Goal: Task Accomplishment & Management: Complete application form

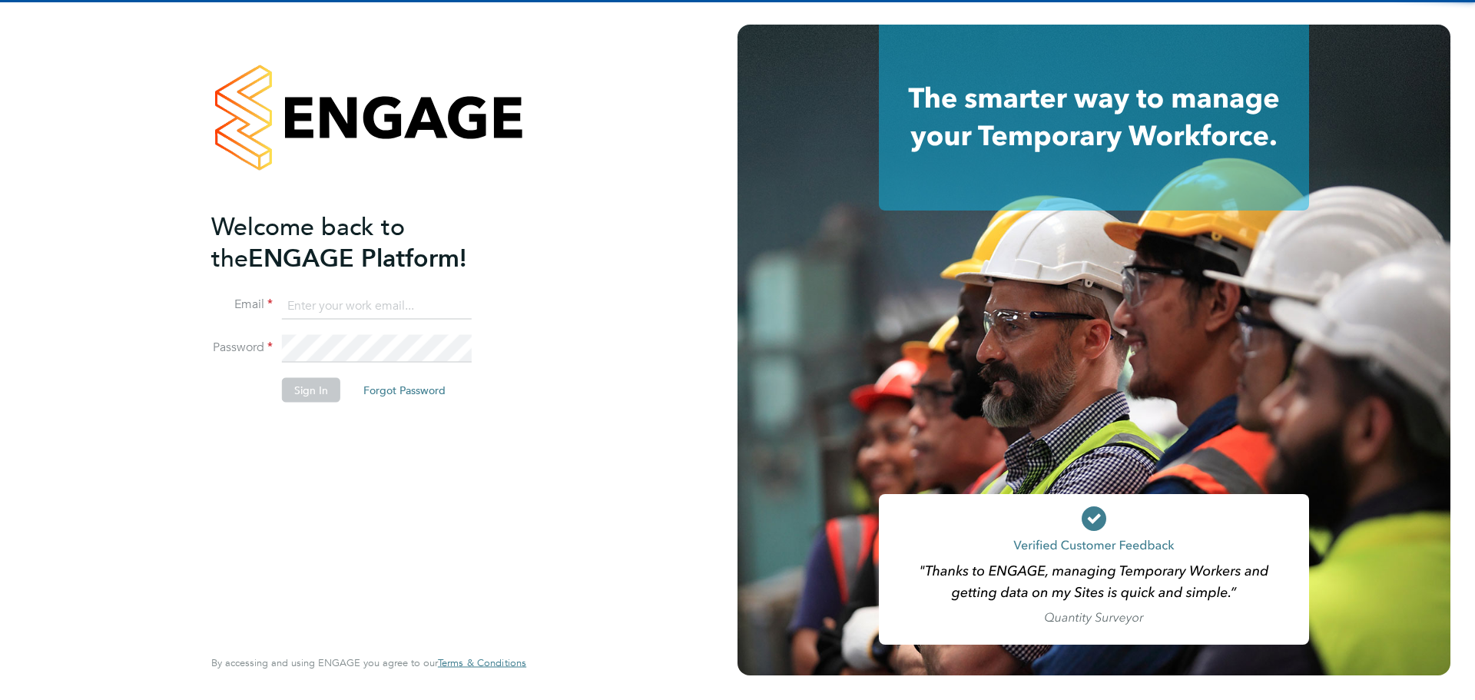
type input "cameronapted@hotmail.co.uk"
click at [386, 289] on ng-template "Welcome back to the ENGAGE Platform! Email cameronapted@hotmail.co.uk Password …" at bounding box center [361, 314] width 300 height 207
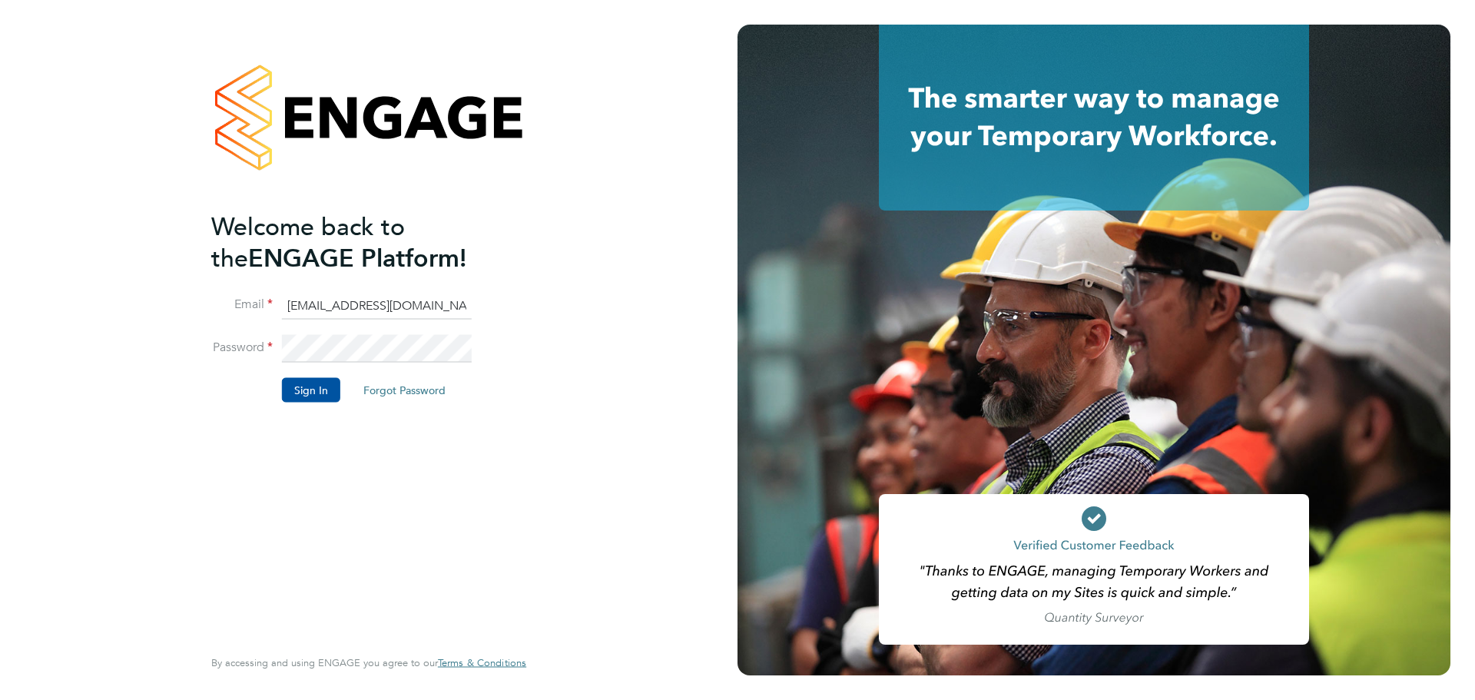
click at [385, 297] on input "cameronapted@hotmail.co.uk" at bounding box center [377, 306] width 190 height 28
click at [272, 385] on li "Sign In Forgot Password" at bounding box center [361, 397] width 300 height 40
click at [307, 397] on button "Sign In" at bounding box center [311, 389] width 58 height 25
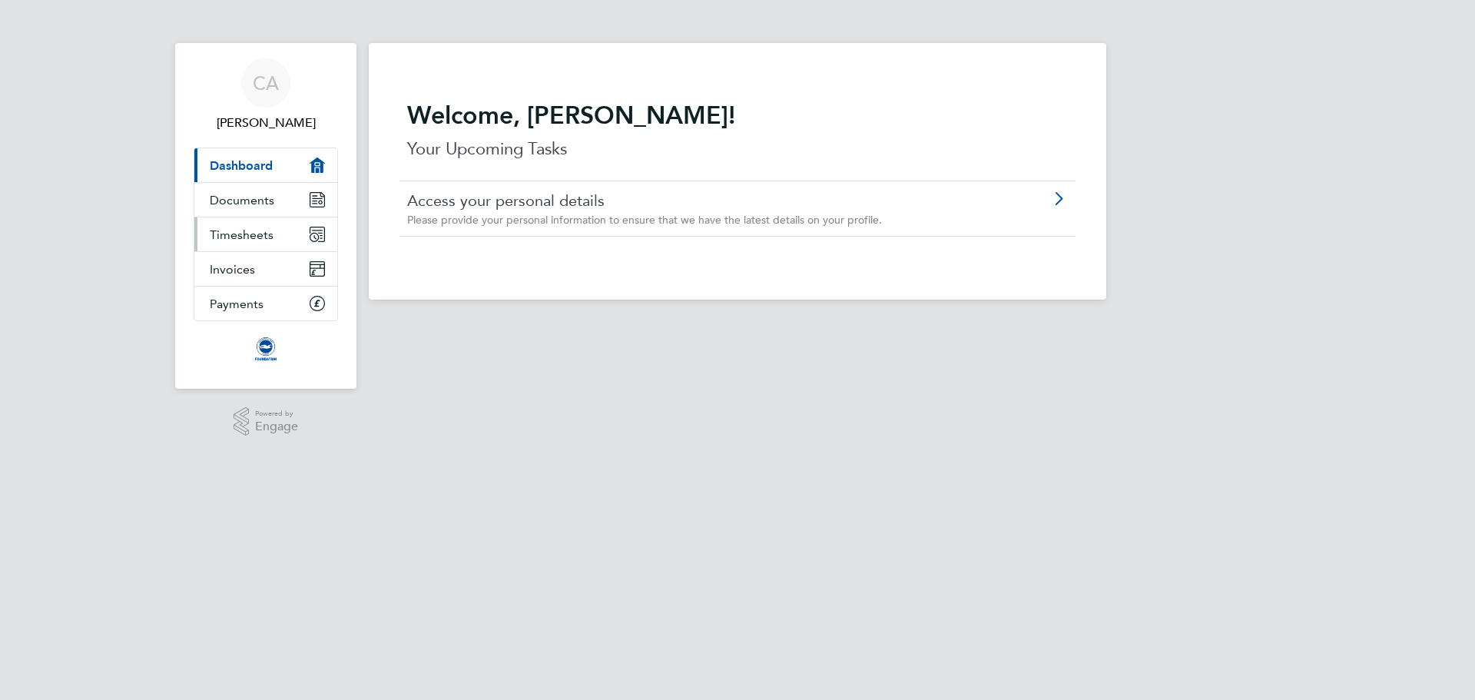
click at [244, 224] on link "Timesheets" at bounding box center [265, 234] width 143 height 34
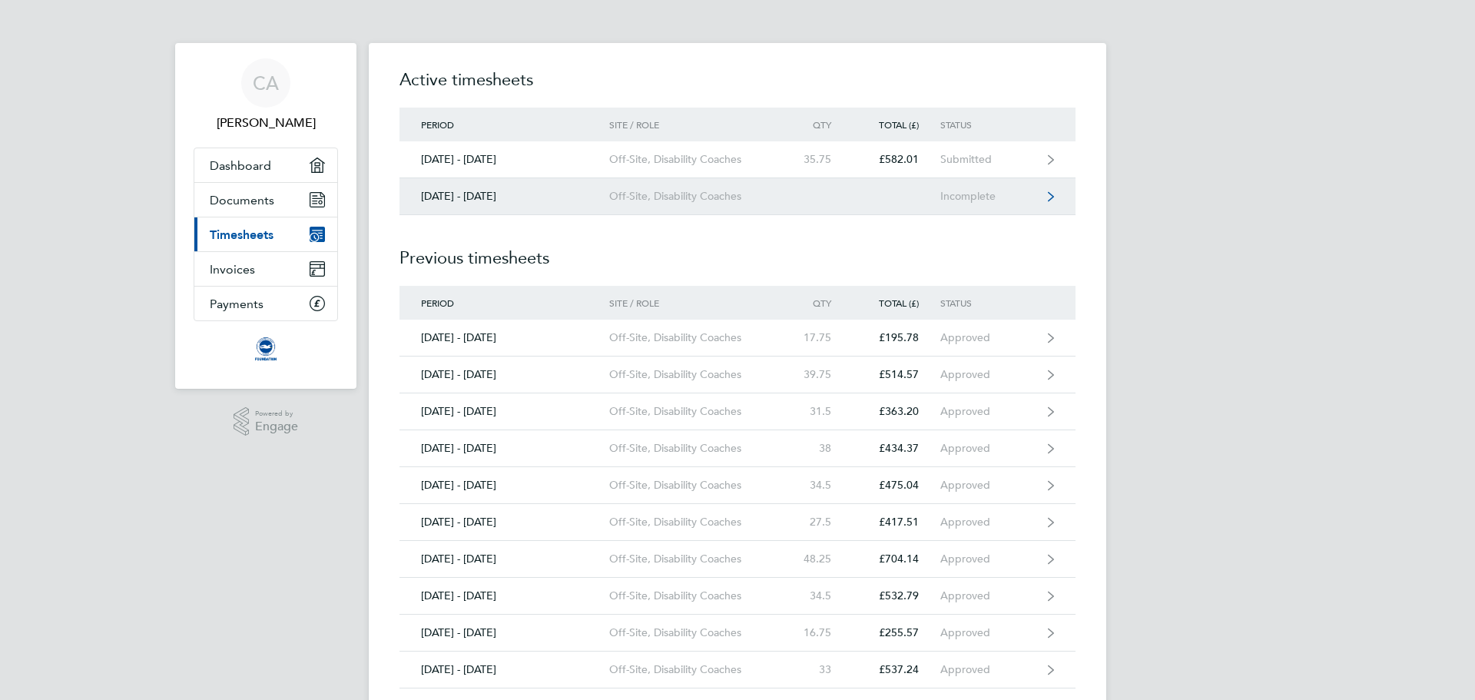
click at [682, 205] on link "[DATE] - [DATE] Off-Site, Disability Coaches Incomplete" at bounding box center [738, 196] width 676 height 37
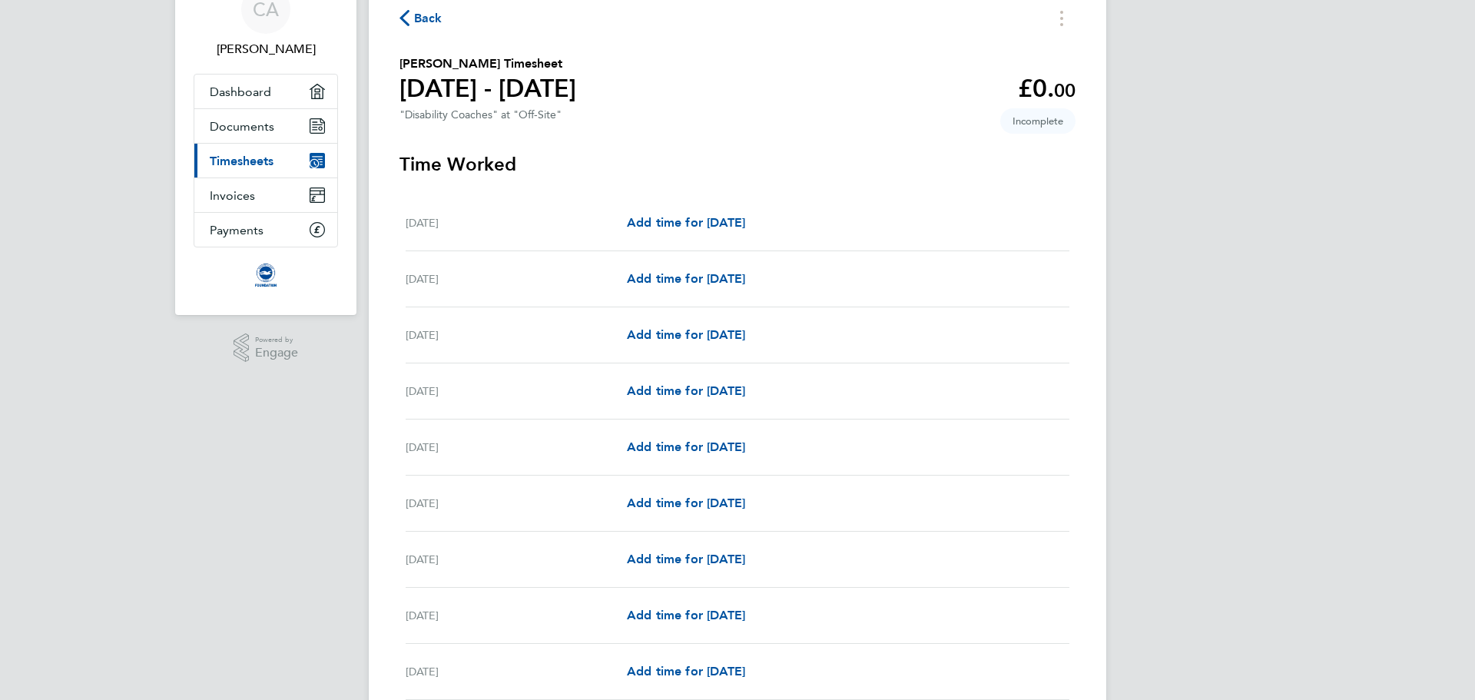
scroll to position [77, 0]
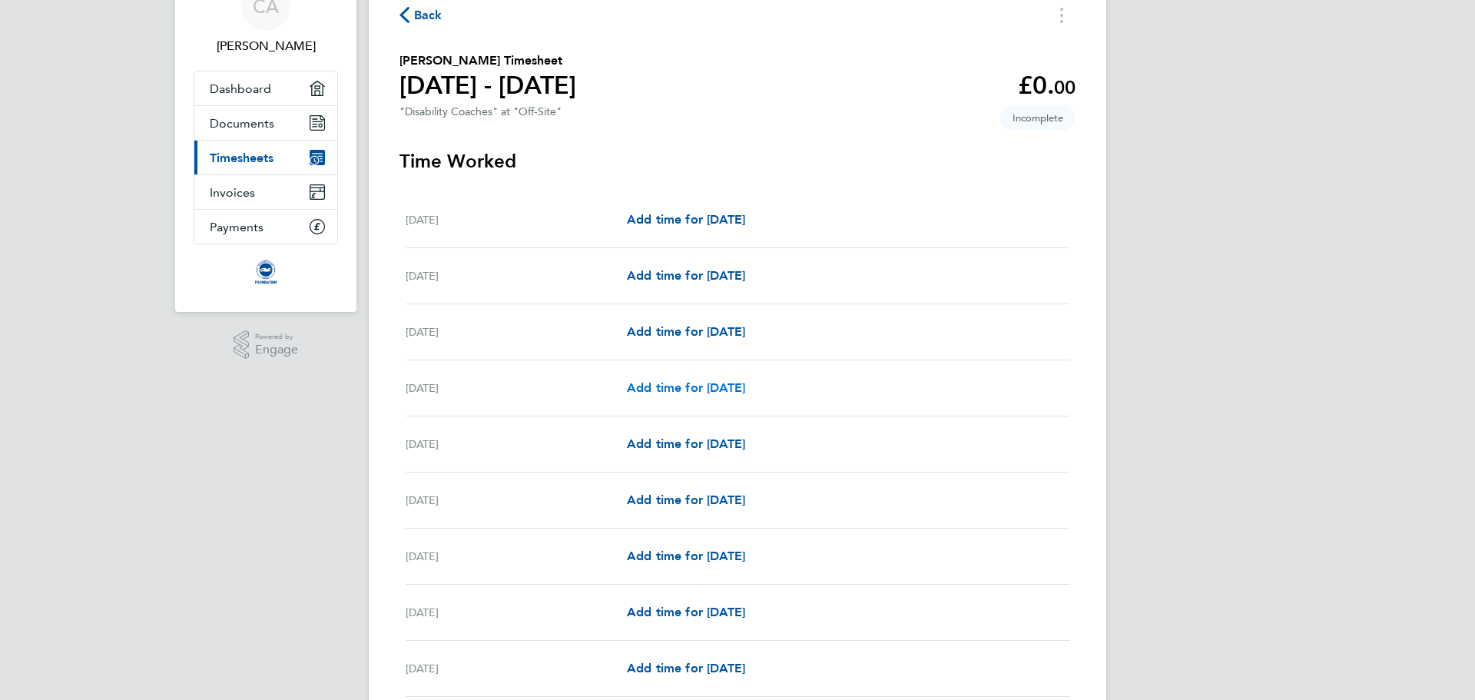
click at [698, 383] on span "Add time for [DATE]" at bounding box center [686, 387] width 118 height 15
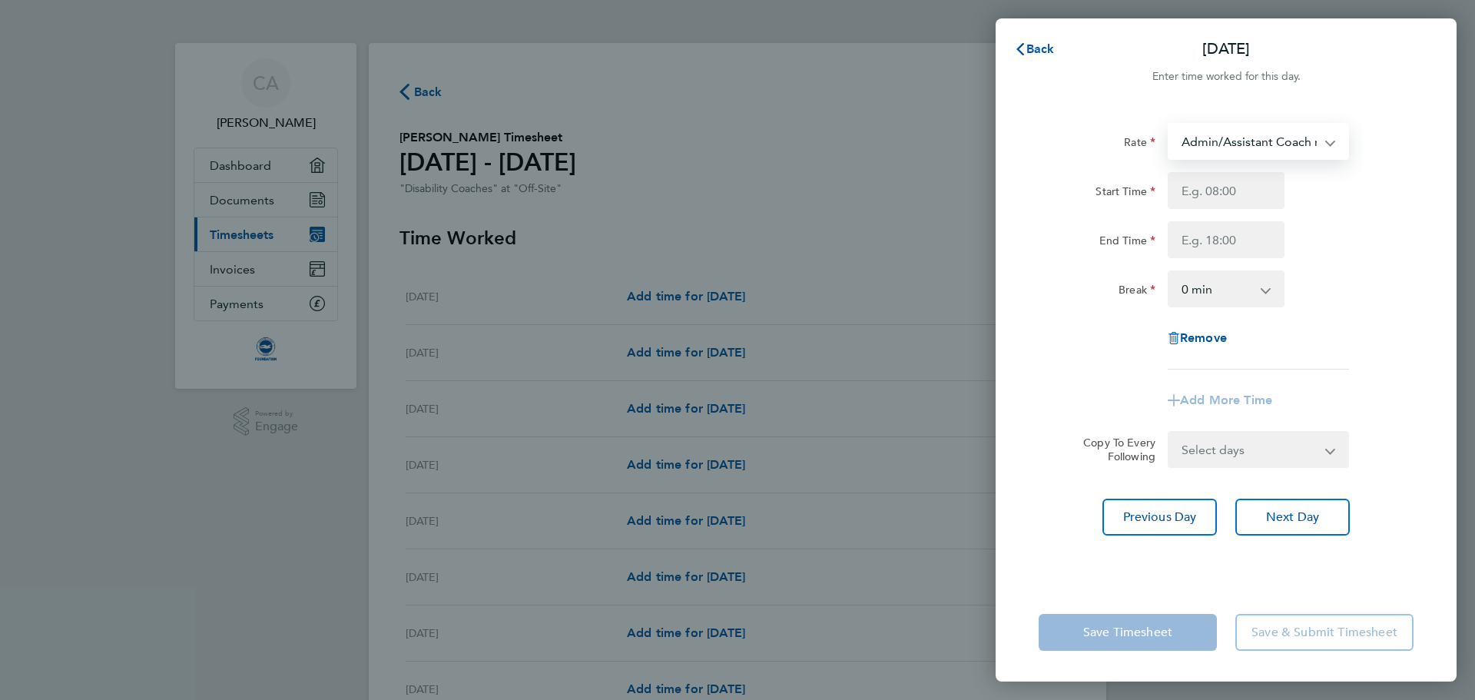
click at [1229, 146] on select "Admin/Assistant Coach rate - 12.98 Lead Coach Rate - 16.28" at bounding box center [1250, 141] width 160 height 34
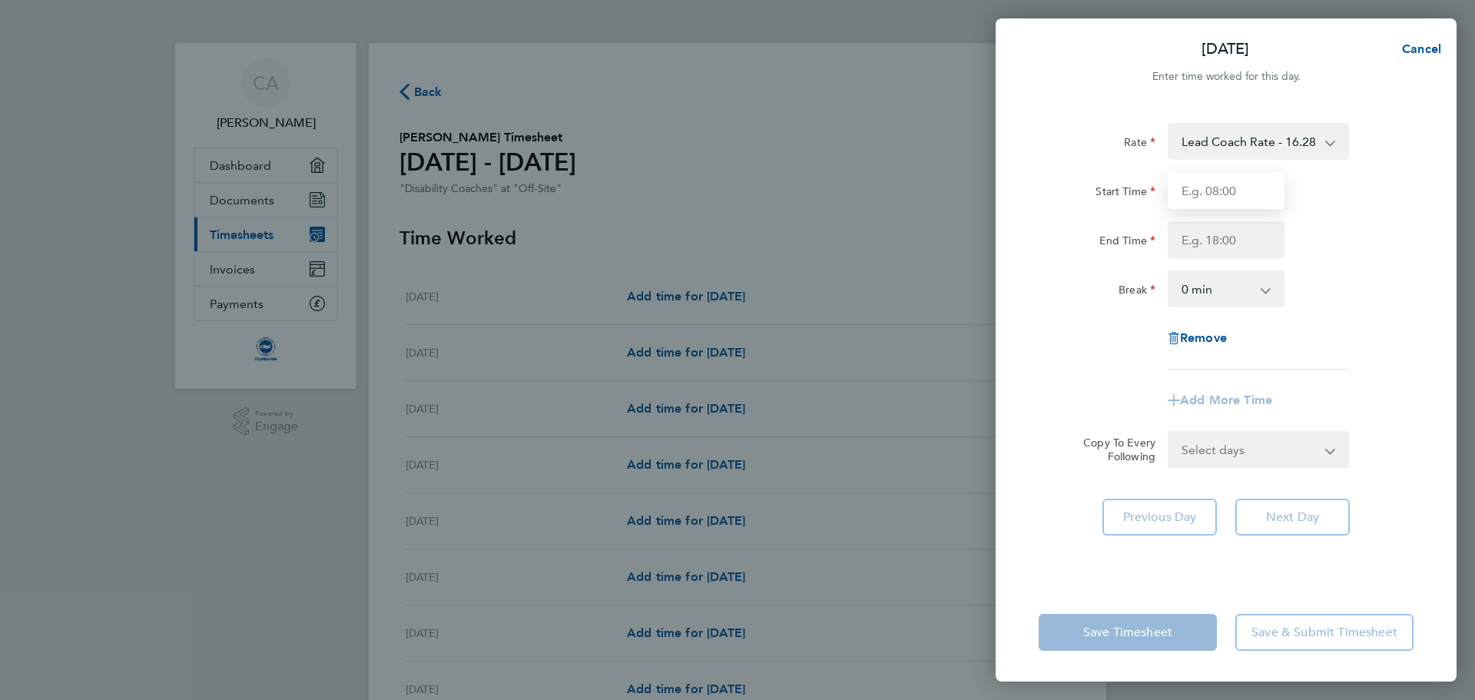
drag, startPoint x: 1229, startPoint y: 156, endPoint x: 1231, endPoint y: 184, distance: 28.5
click at [1231, 184] on input "Start Time" at bounding box center [1226, 190] width 117 height 37
type input "09:30"
type input "11:45"
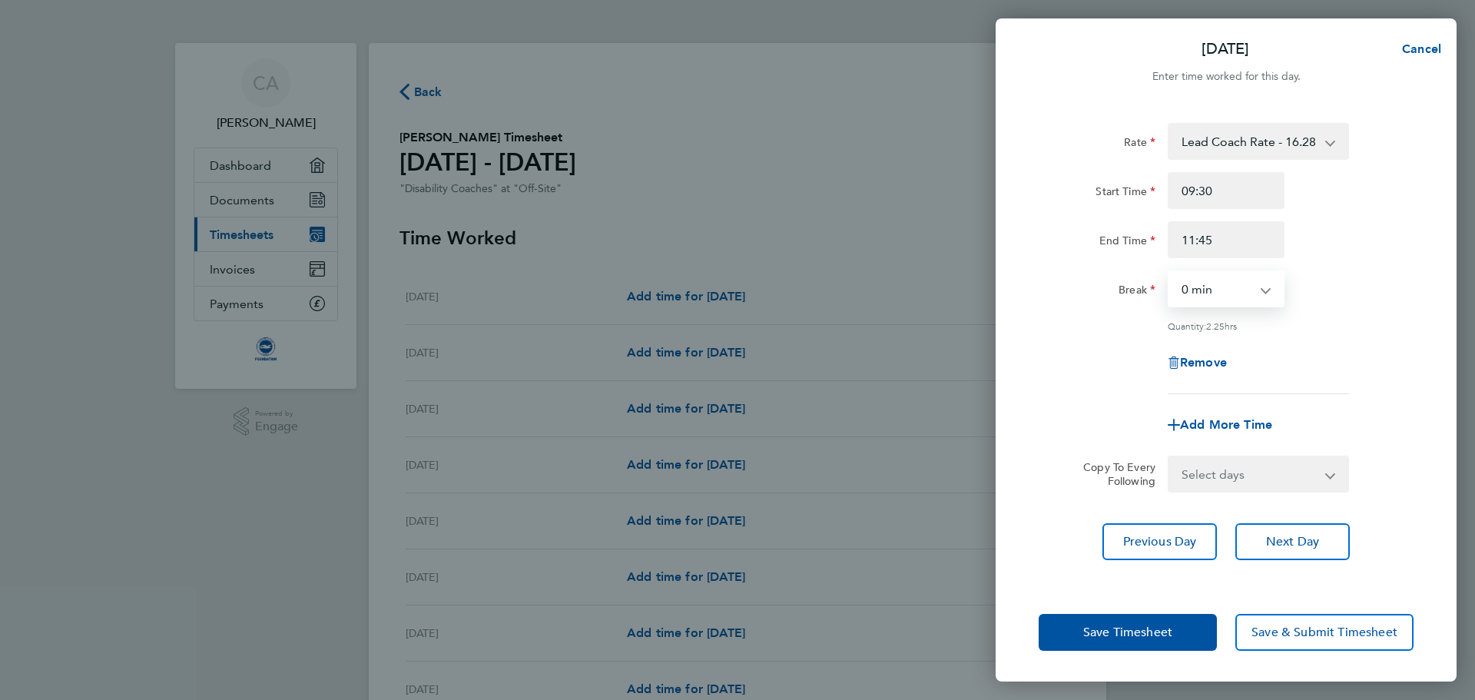
click at [1374, 205] on div "Start Time 09:30" at bounding box center [1226, 190] width 387 height 37
click at [1140, 628] on span "Save Timesheet" at bounding box center [1127, 632] width 89 height 15
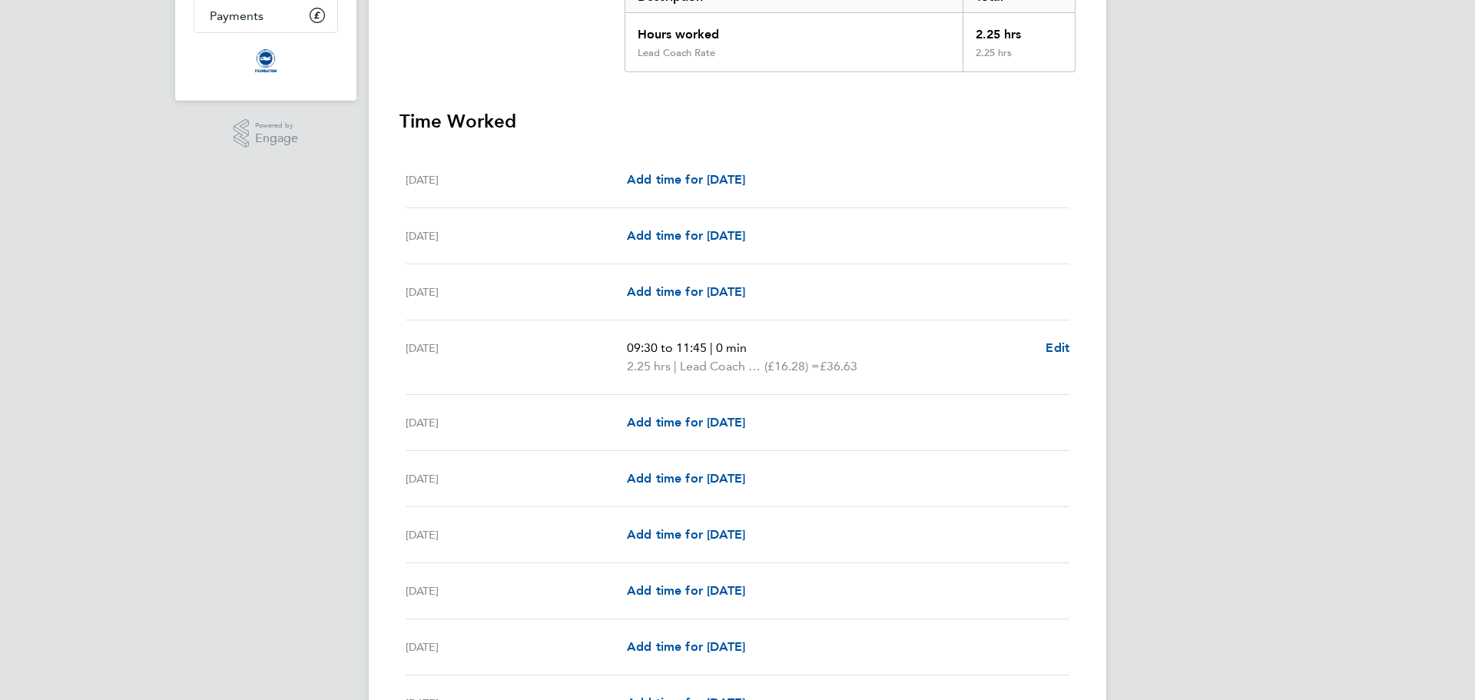
scroll to position [307, 0]
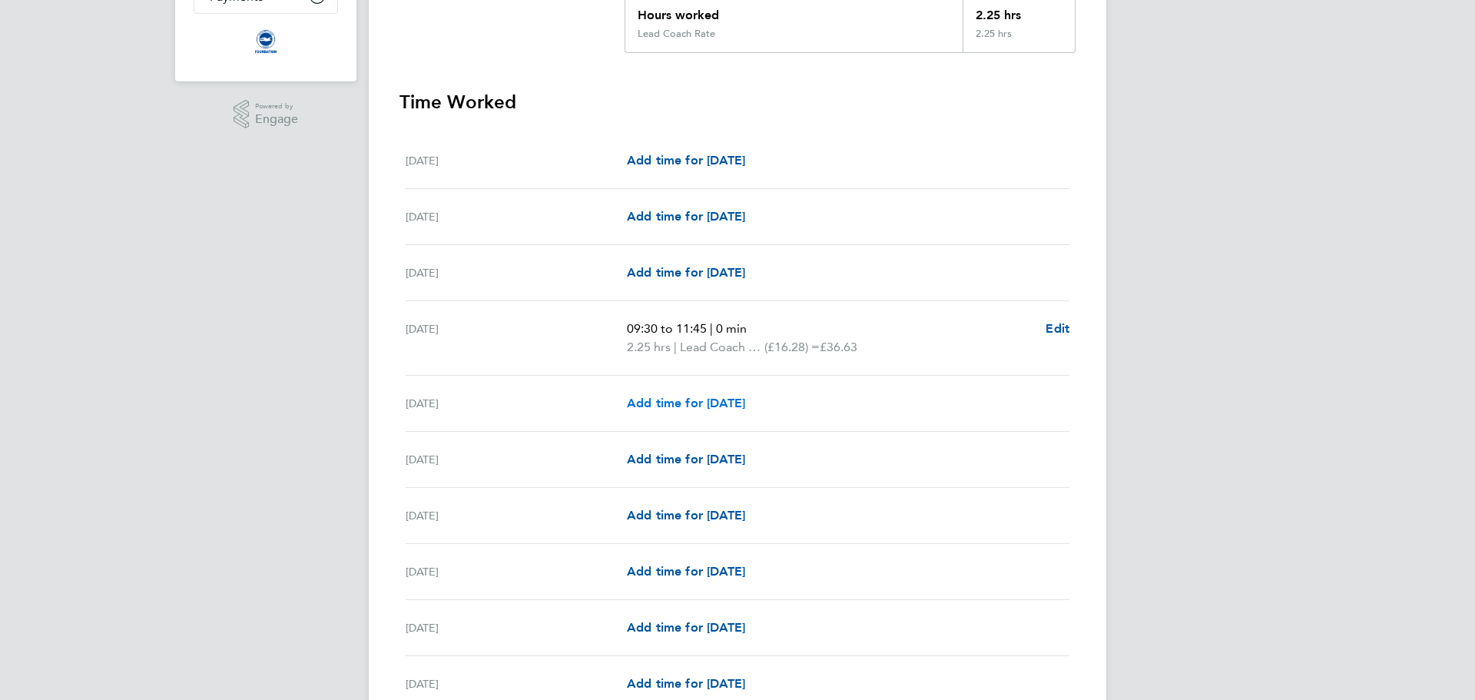
click at [702, 406] on span "Add time for [DATE]" at bounding box center [686, 403] width 118 height 15
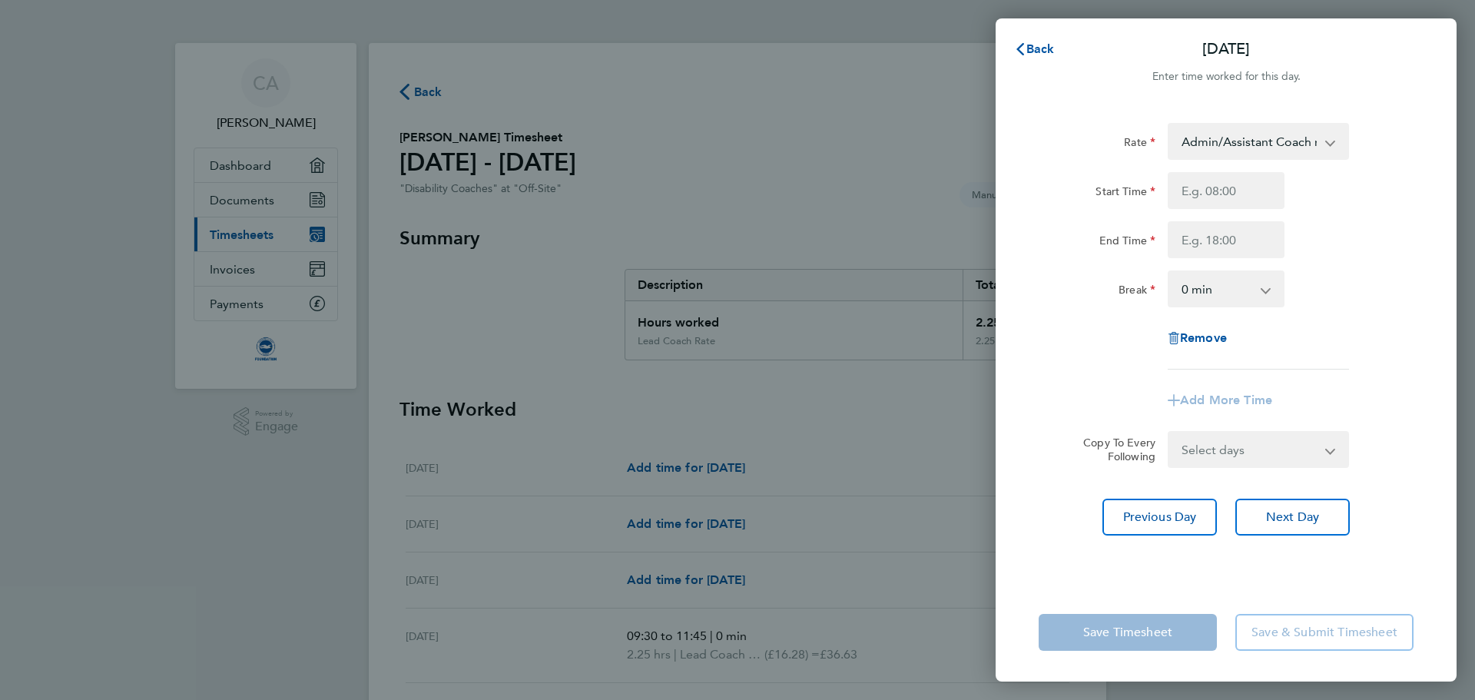
click at [1264, 134] on select "Admin/Assistant Coach rate - 12.98 Lead Coach Rate - 16.28" at bounding box center [1250, 141] width 160 height 34
click at [1231, 188] on input "Start Time" at bounding box center [1226, 190] width 117 height 37
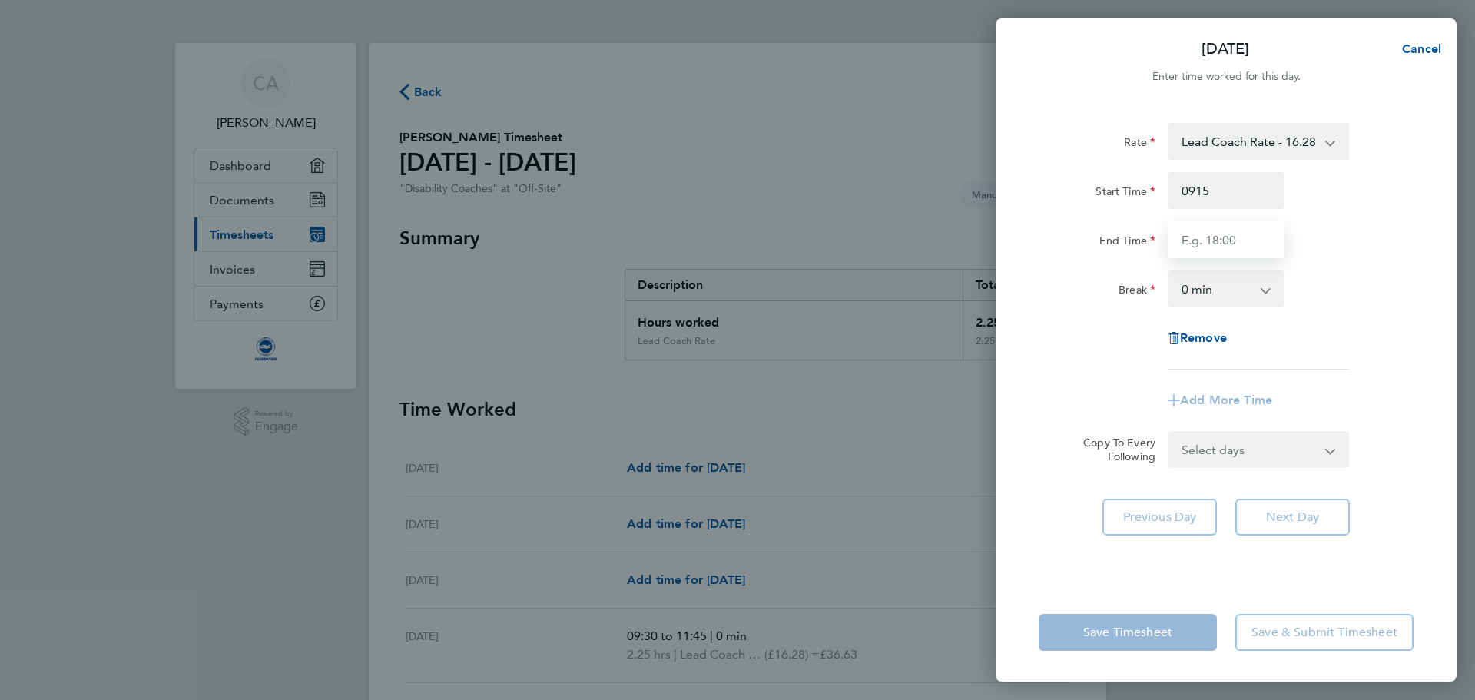
type input "09:15"
type input "12:00"
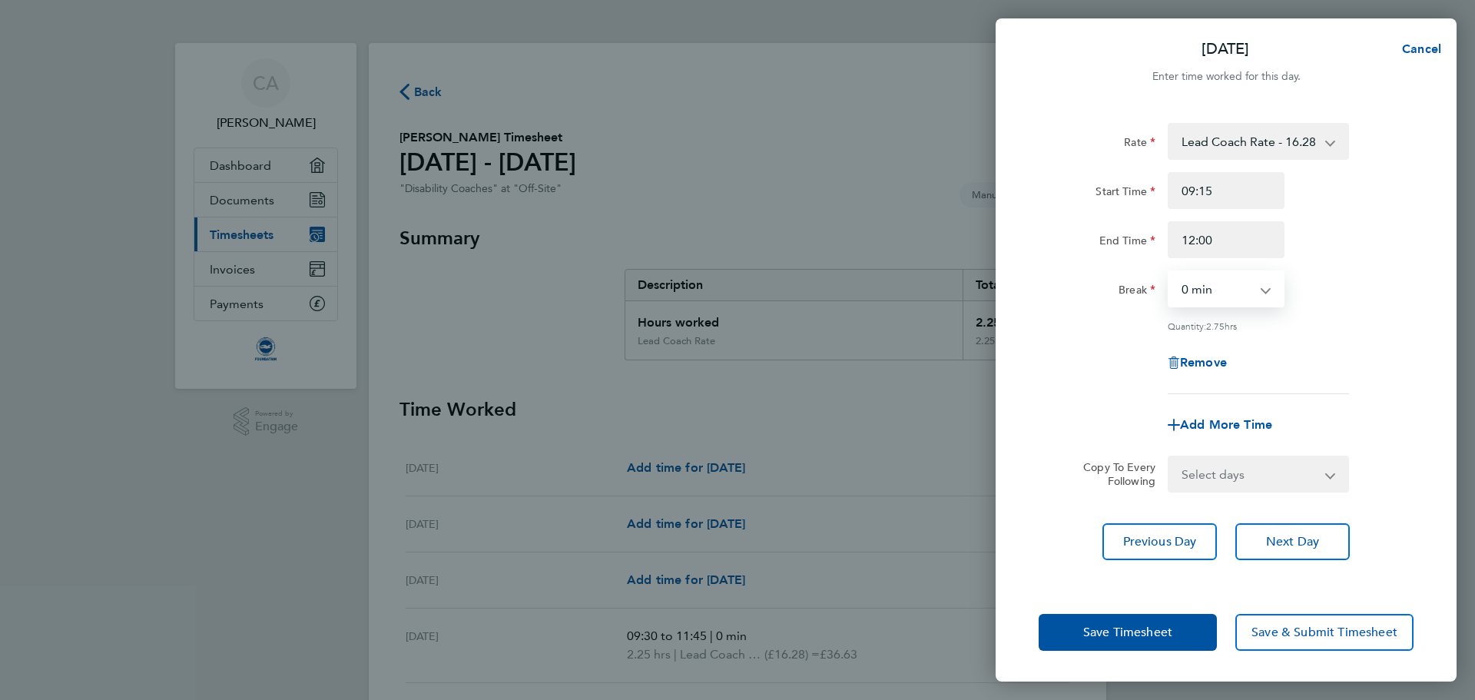
click at [1257, 431] on div "Add More Time" at bounding box center [1226, 424] width 129 height 37
click at [1256, 430] on div "Add More Time" at bounding box center [1226, 424] width 129 height 37
click at [1244, 423] on span "Add More Time" at bounding box center [1226, 424] width 92 height 15
select select "null"
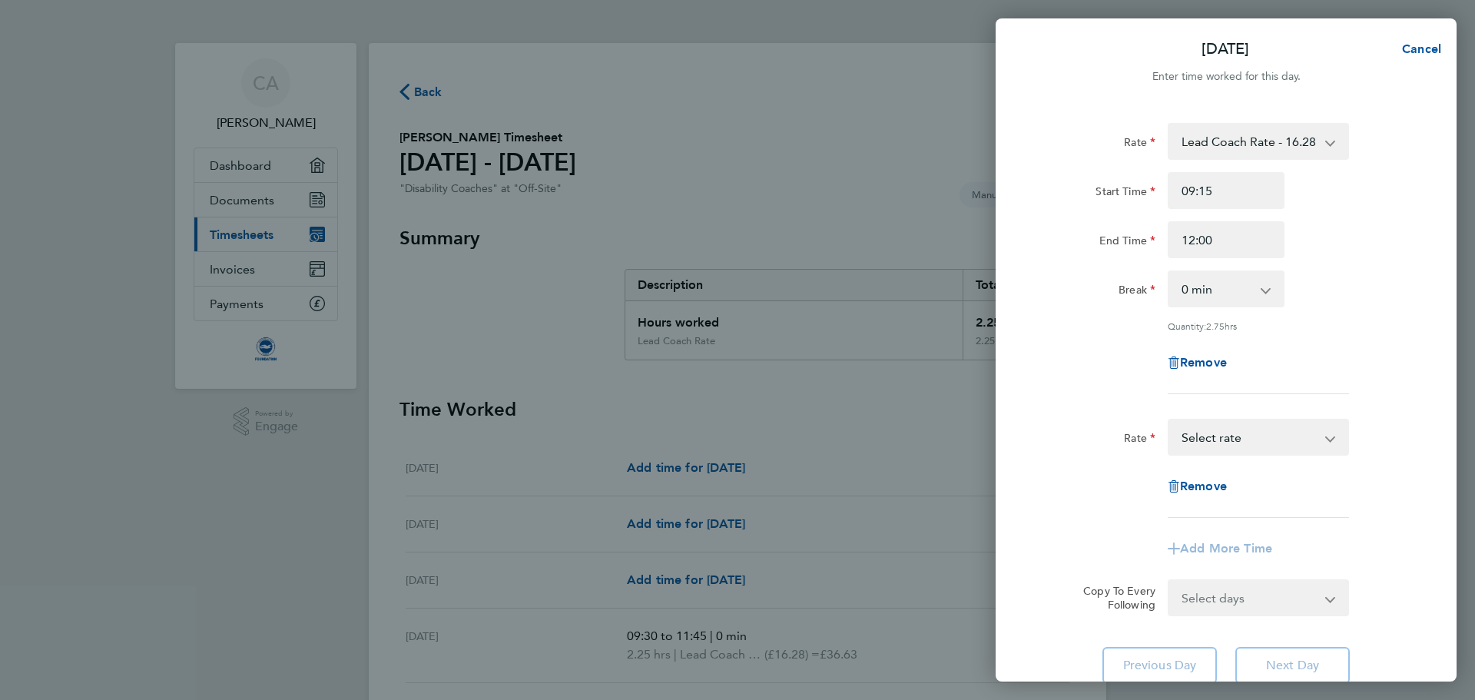
click at [1389, 371] on div "Remove" at bounding box center [1226, 362] width 387 height 37
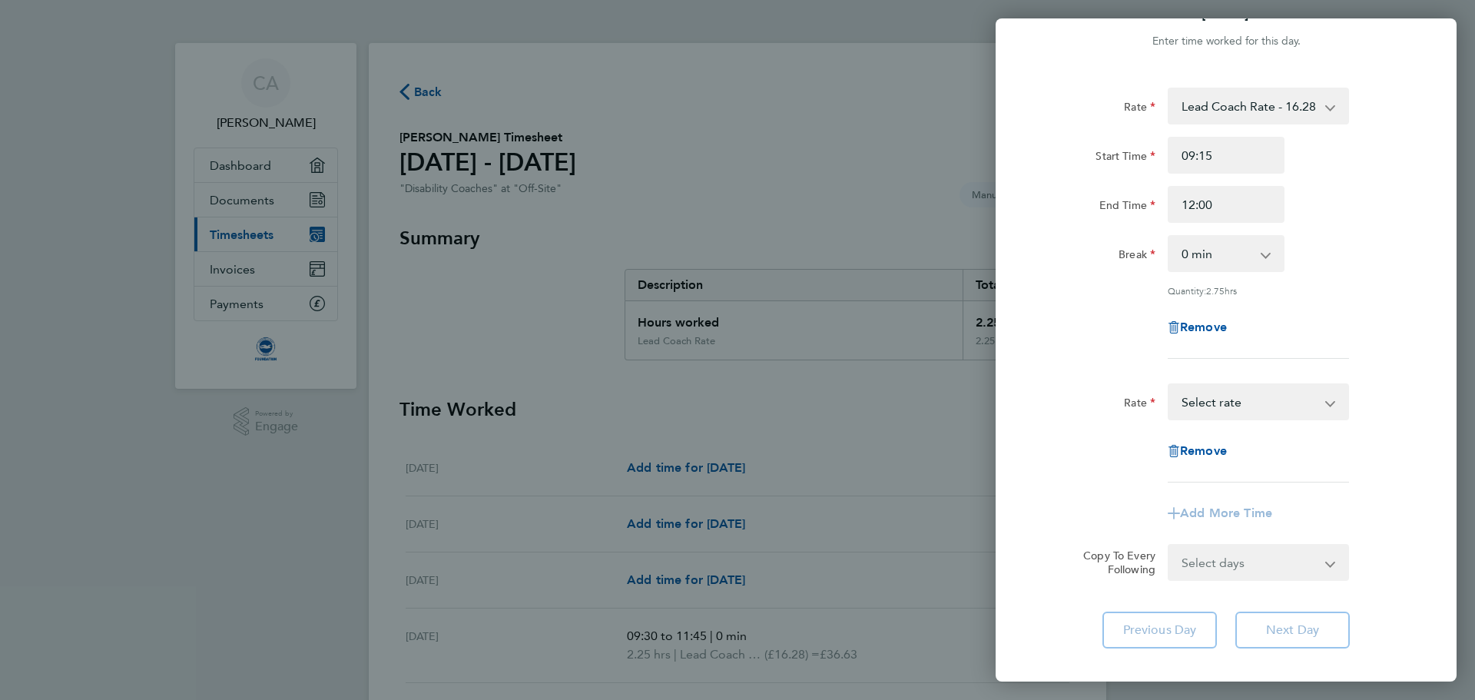
scroll to position [77, 0]
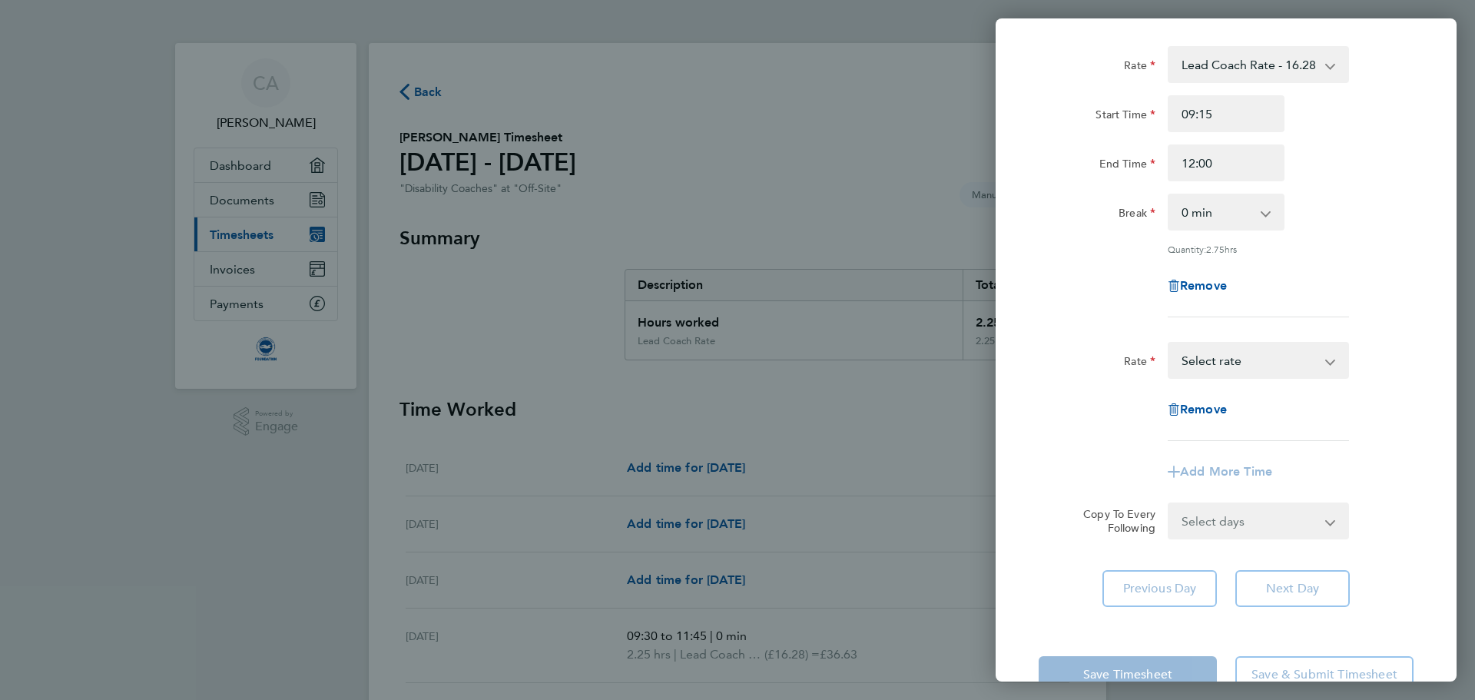
click at [1312, 354] on select "Admin/Assistant Coach rate - 12.98 Lead Coach Rate - 16.28 Select rate" at bounding box center [1250, 360] width 160 height 34
drag, startPoint x: 1275, startPoint y: 361, endPoint x: 1266, endPoint y: 373, distance: 15.4
click at [1274, 361] on select "Admin/Assistant Coach rate - 12.98 Lead Coach Rate - 16.28 Select rate" at bounding box center [1250, 360] width 160 height 34
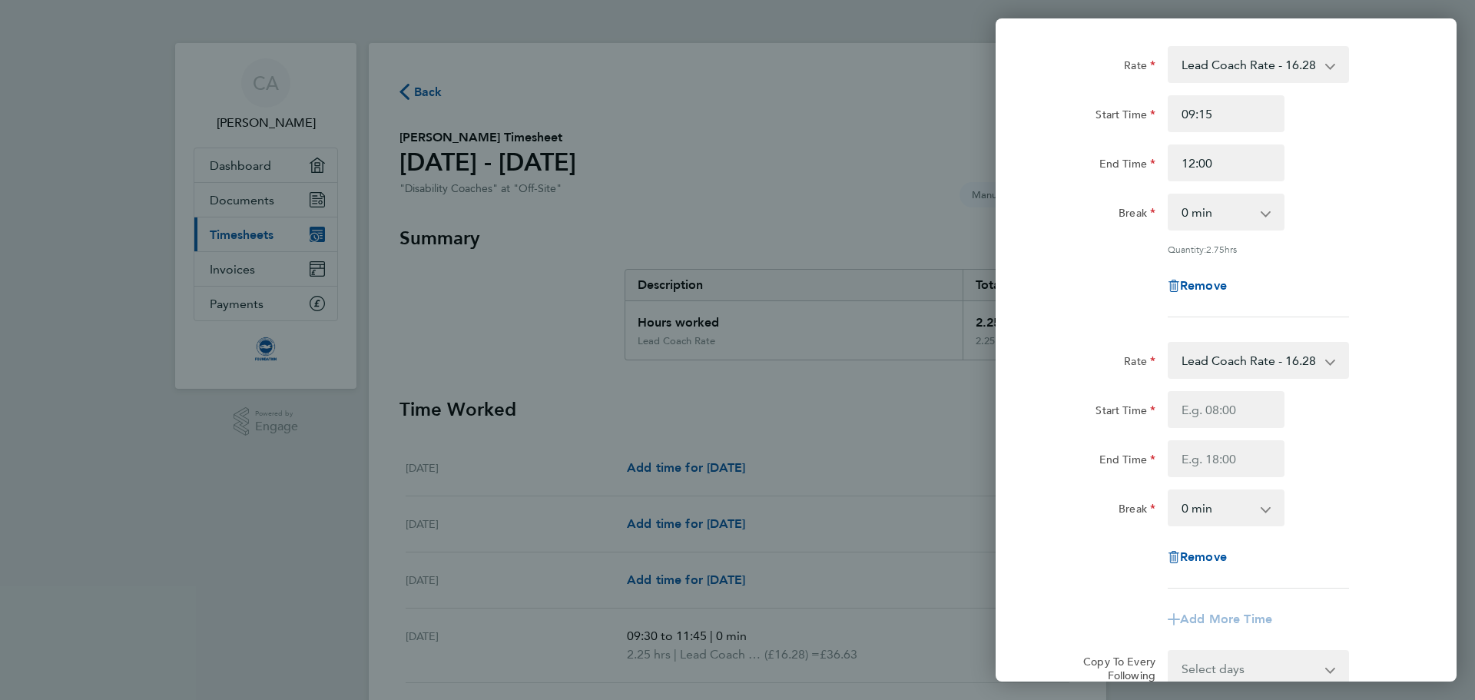
click at [1086, 342] on div "Rate" at bounding box center [1097, 357] width 117 height 31
click at [1183, 387] on div "Rate Lead Coach Rate - 16.28 Admin/Assistant Coach rate - 12.98 Start Time End …" at bounding box center [1226, 465] width 375 height 247
click at [1192, 400] on input "Start Time" at bounding box center [1226, 409] width 117 height 37
type input "12:30"
type input "16:00"
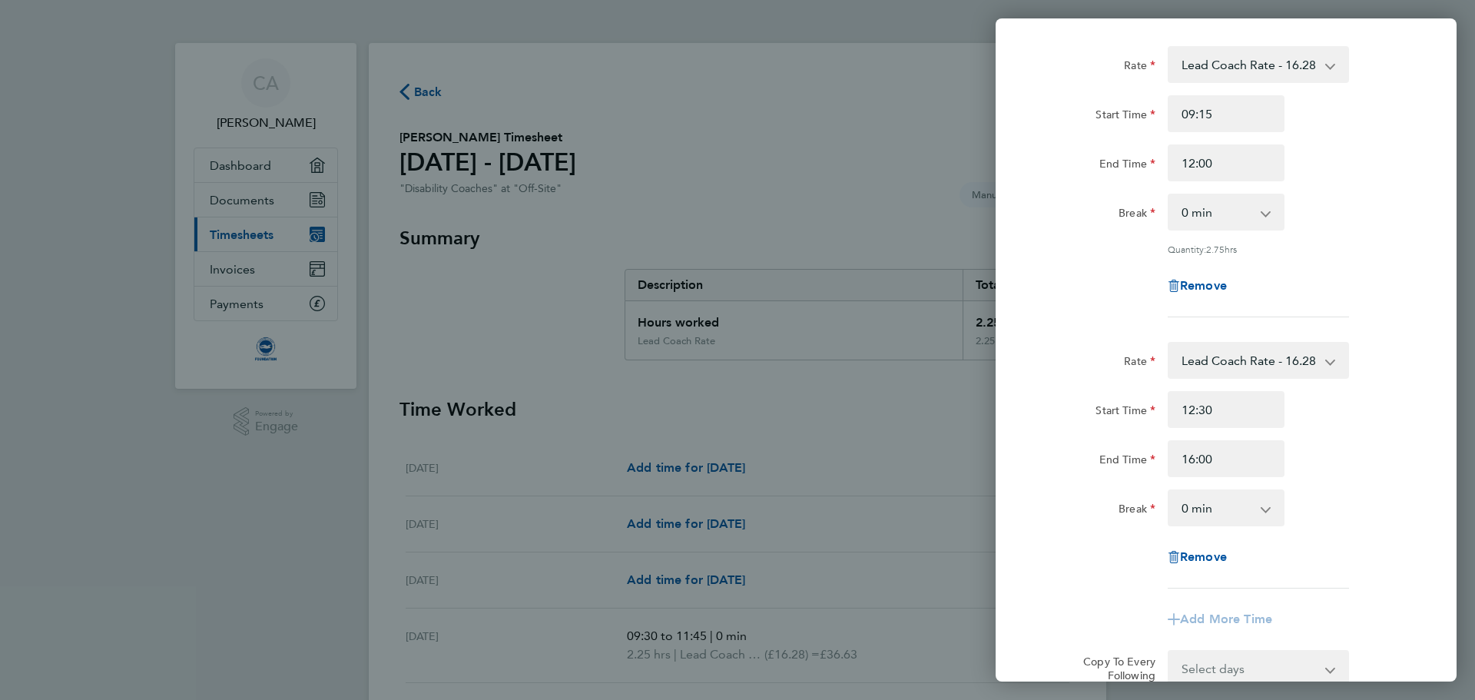
click at [1375, 284] on div "Remove" at bounding box center [1226, 285] width 387 height 37
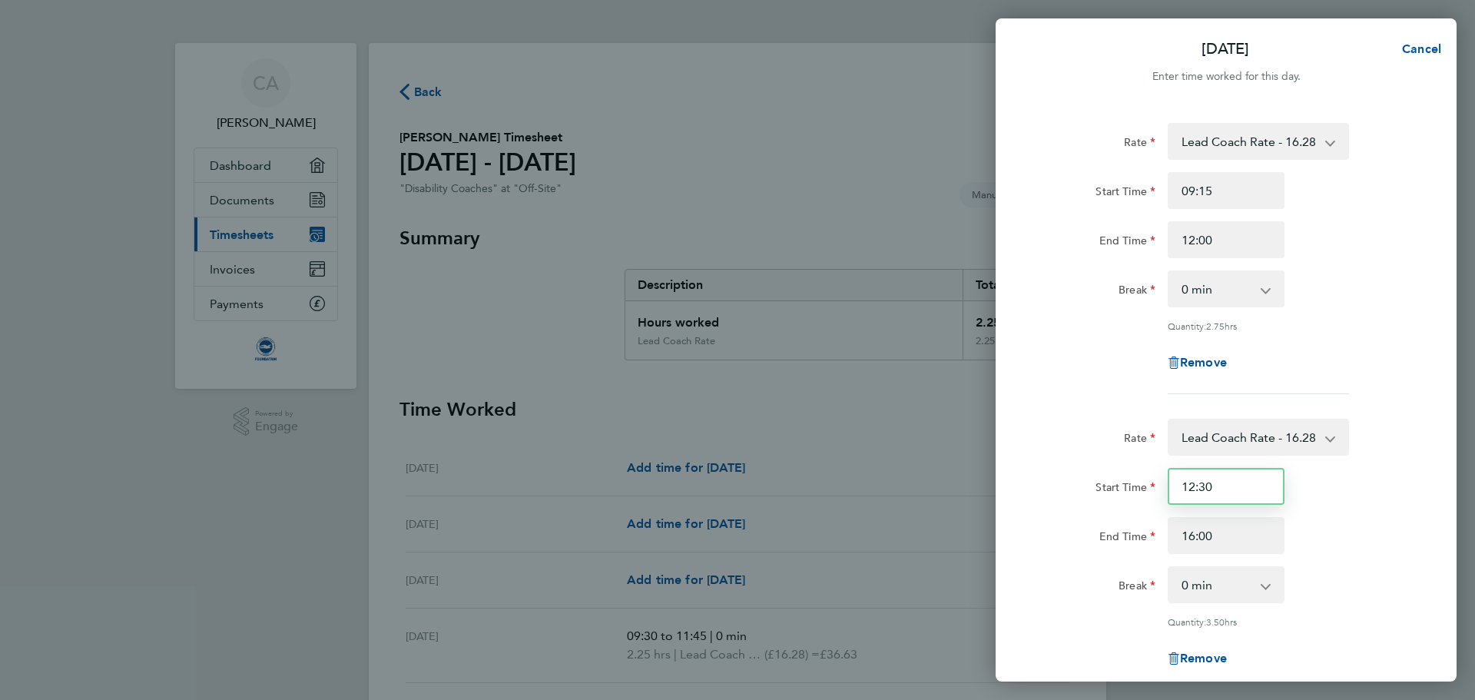
drag, startPoint x: 1214, startPoint y: 492, endPoint x: 901, endPoint y: 487, distance: 313.6
click at [908, 489] on div "[DATE] Cancel Enter time worked for this day. Rate Lead Coach Rate - 16.28 Admi…" at bounding box center [737, 350] width 1475 height 700
type input "12:00"
drag, startPoint x: 1230, startPoint y: 548, endPoint x: 1004, endPoint y: 529, distance: 226.7
click at [1027, 533] on div "Rate Lead Coach Rate - 16.28 Admin/Assistant Coach rate - 12.98 Start Time 09:1…" at bounding box center [1226, 490] width 461 height 770
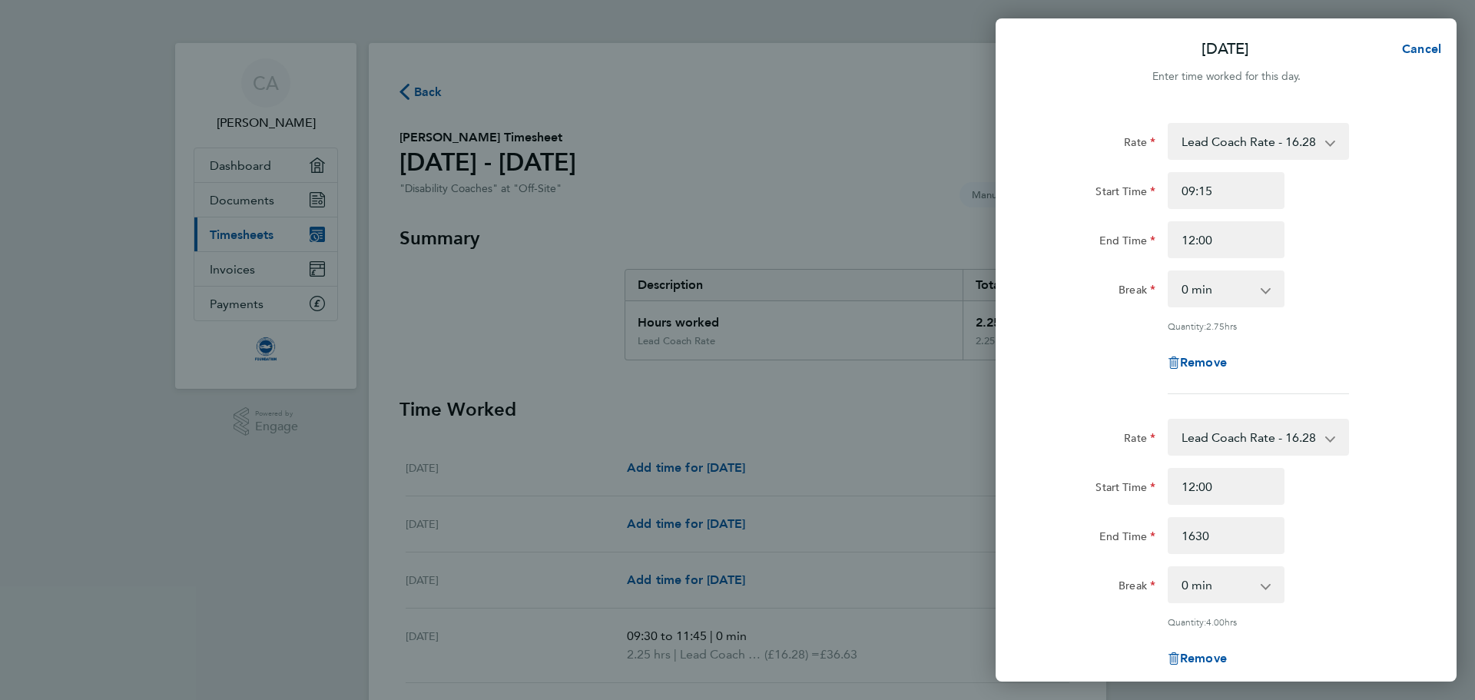
type input "16:30"
click at [1091, 493] on div "Start Time" at bounding box center [1097, 483] width 117 height 31
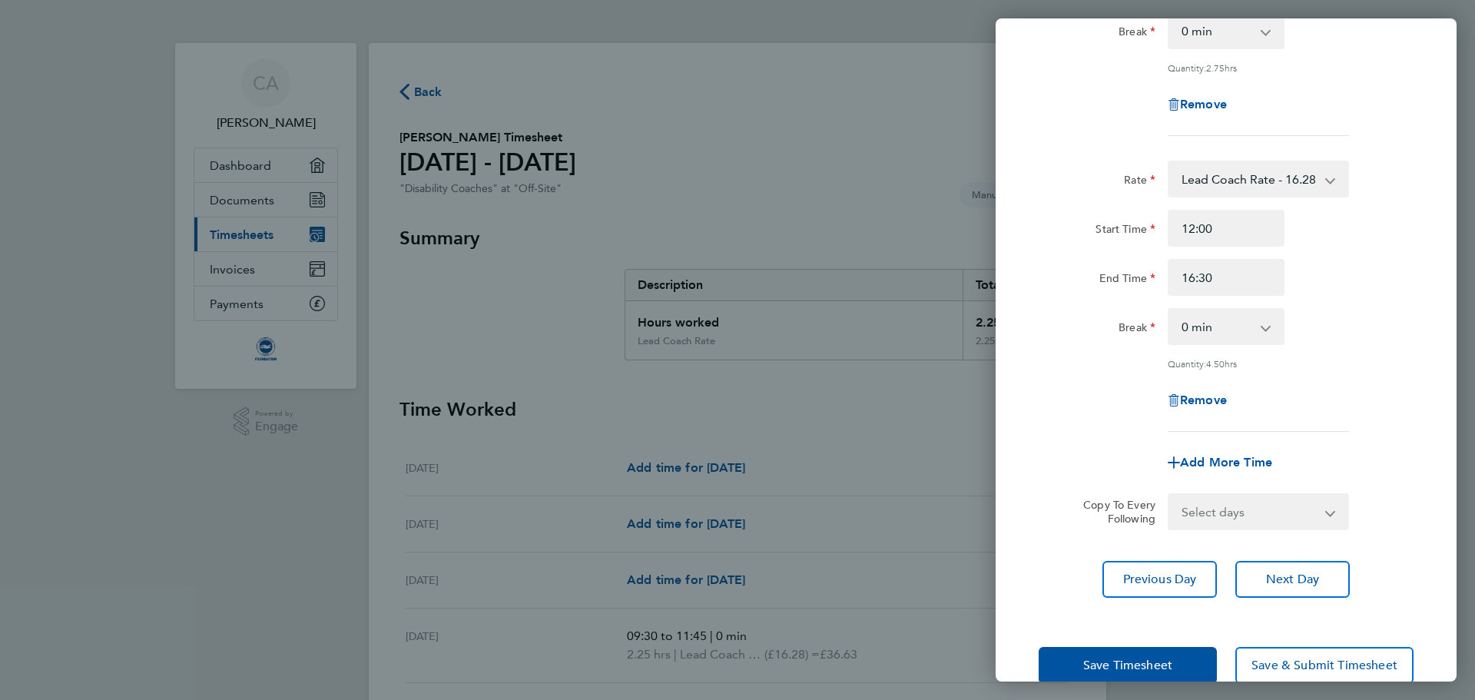
scroll to position [288, 0]
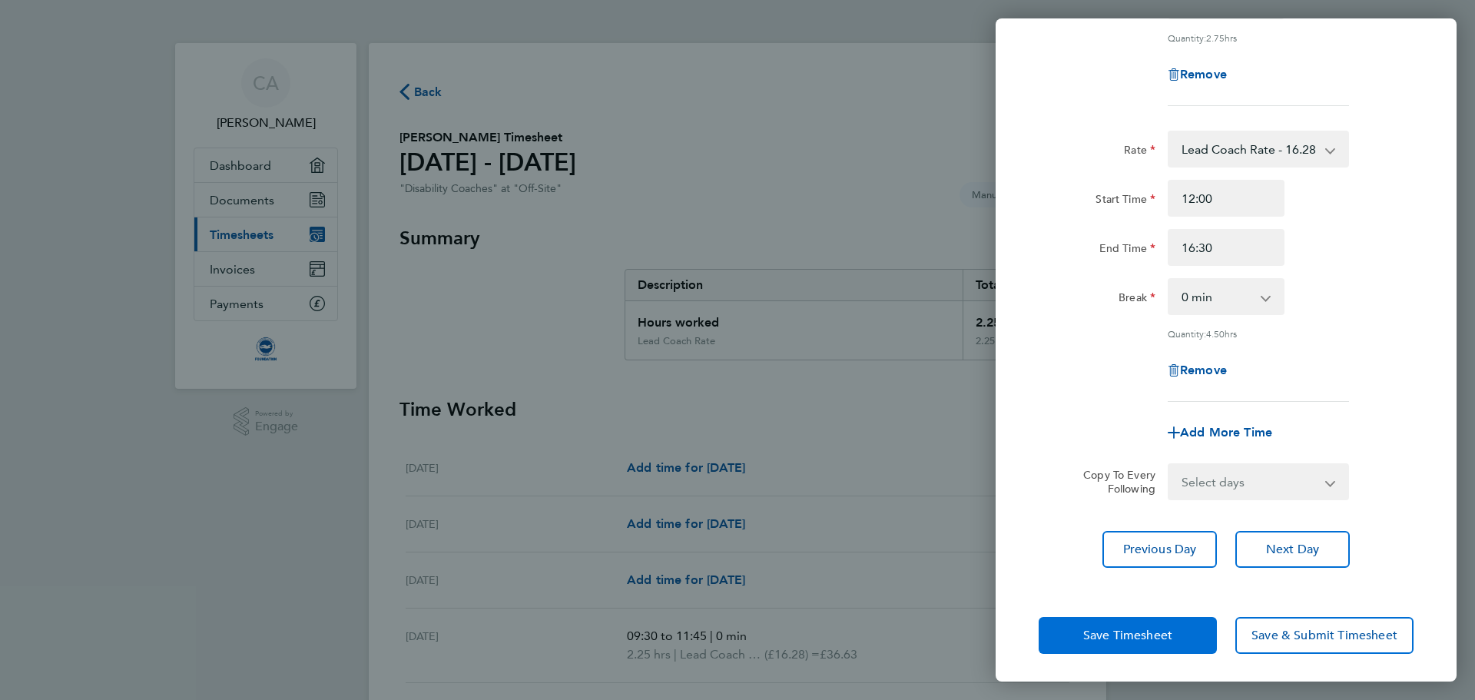
click at [1120, 632] on span "Save Timesheet" at bounding box center [1127, 635] width 89 height 15
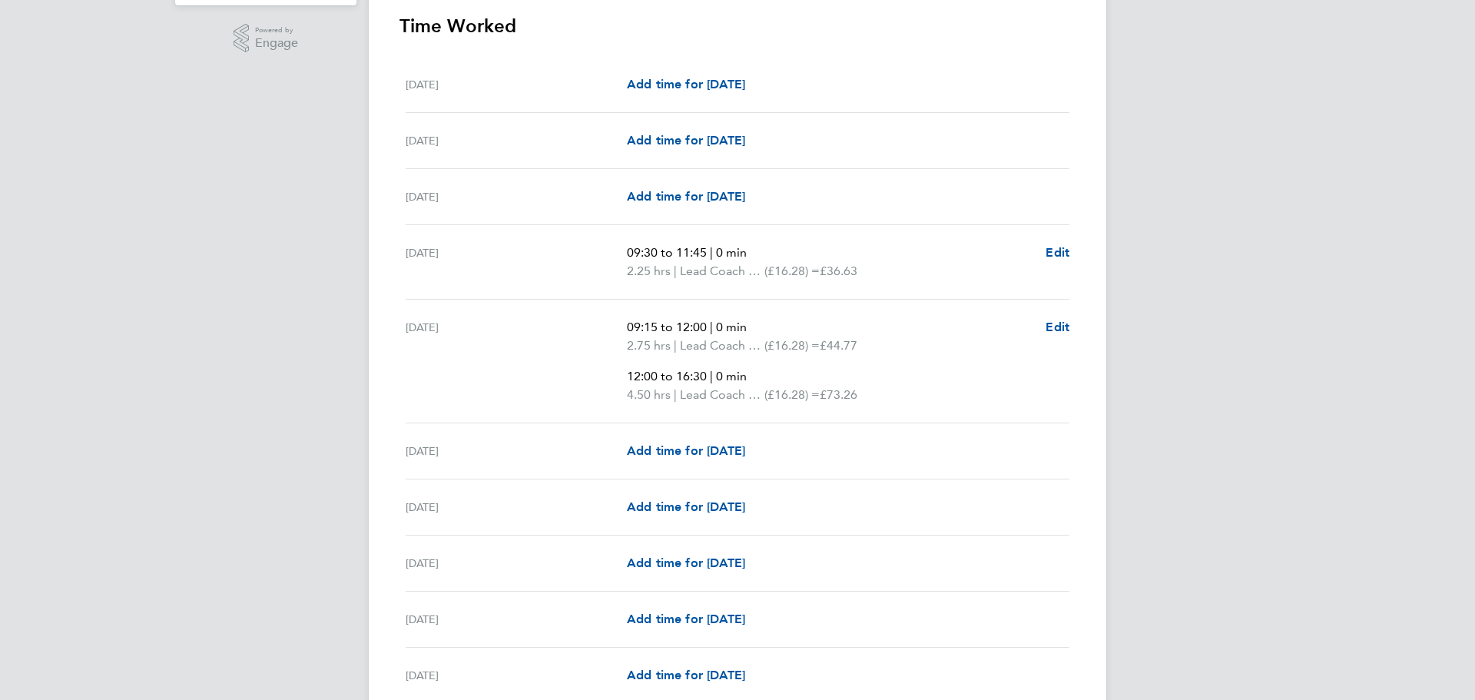
scroll to position [384, 0]
click at [727, 496] on div "[DATE] Add time for [DATE] Add time for [DATE]" at bounding box center [738, 507] width 664 height 56
click at [733, 497] on link "Add time for [DATE]" at bounding box center [686, 506] width 118 height 18
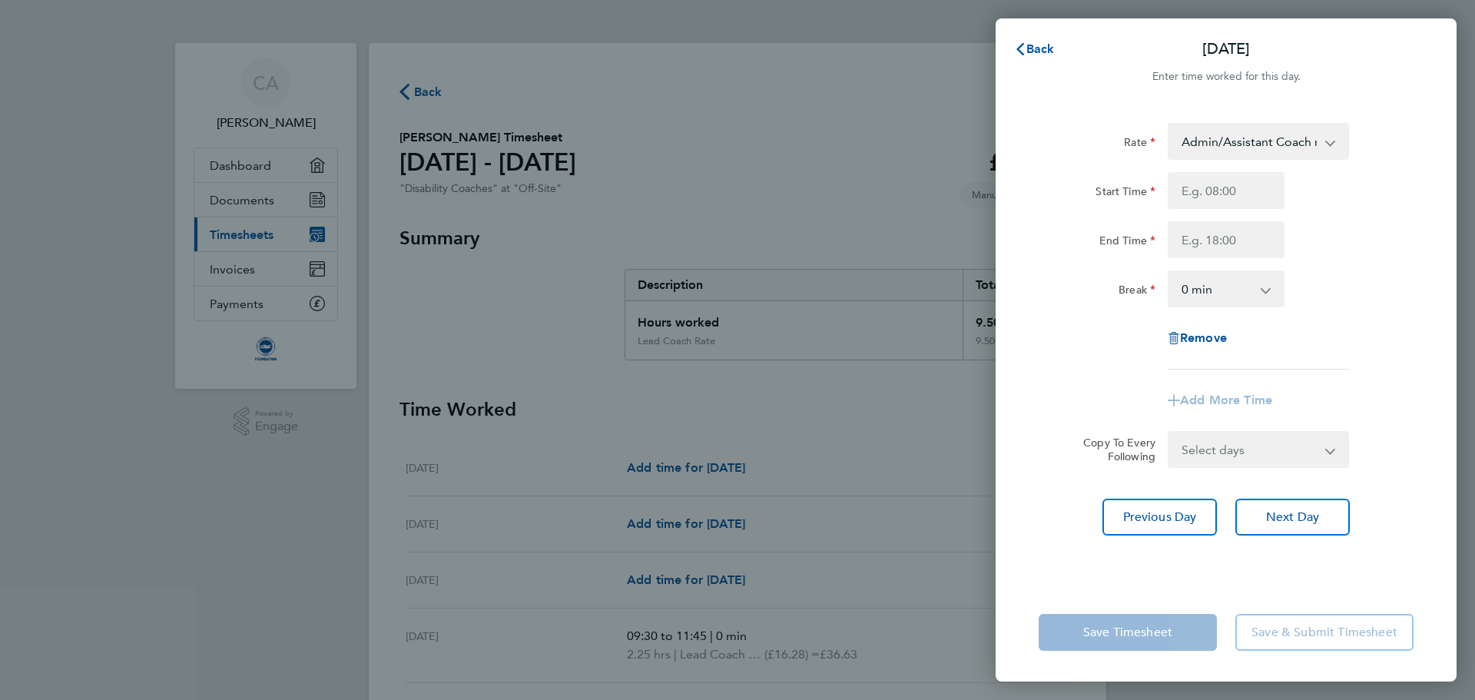
click at [1251, 161] on div "Rate Admin/Assistant Coach rate - 12.98 Lead Coach Rate - 16.28 Start Time End …" at bounding box center [1226, 246] width 375 height 247
drag, startPoint x: 1250, startPoint y: 143, endPoint x: 1249, endPoint y: 155, distance: 12.3
click at [1250, 145] on select "Admin/Assistant Coach rate - 12.98 Lead Coach Rate - 16.28" at bounding box center [1250, 141] width 160 height 34
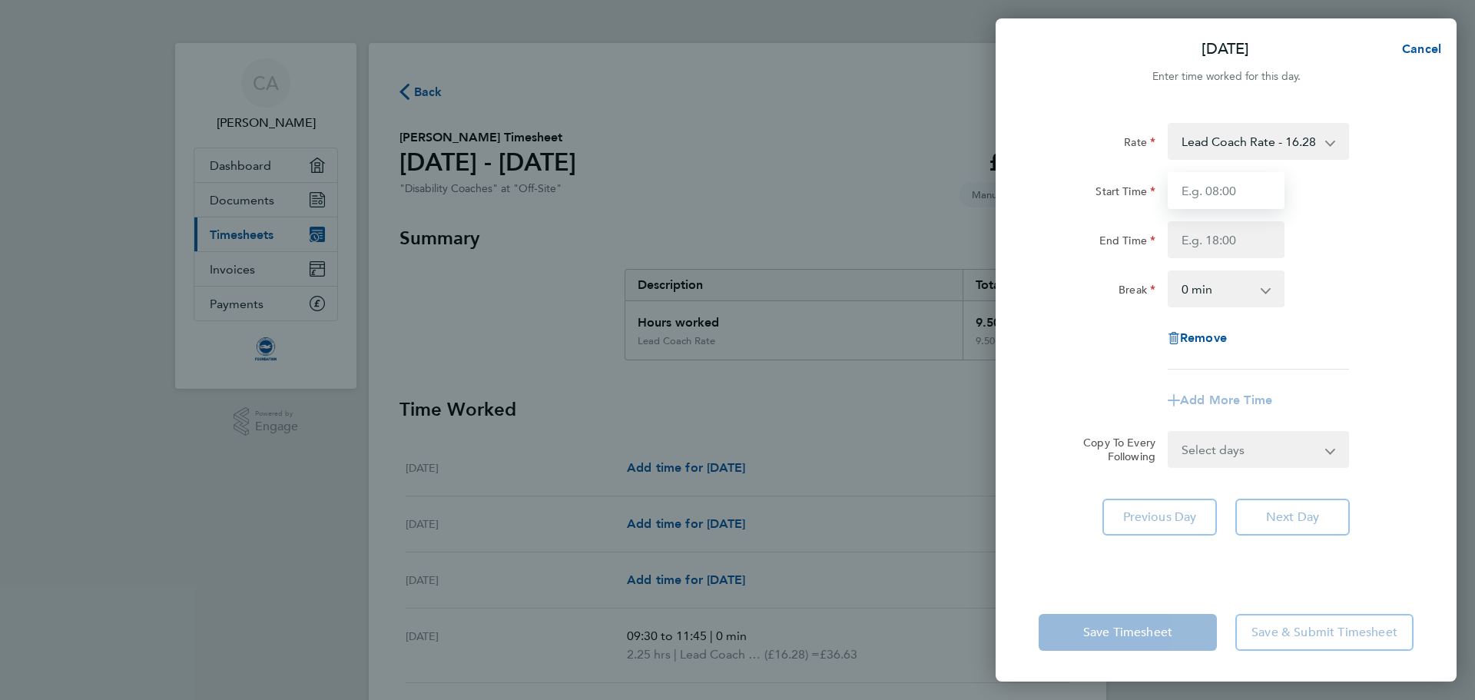
click at [1236, 192] on input "Start Time" at bounding box center [1226, 190] width 117 height 37
type input "17:45"
type input "19:45"
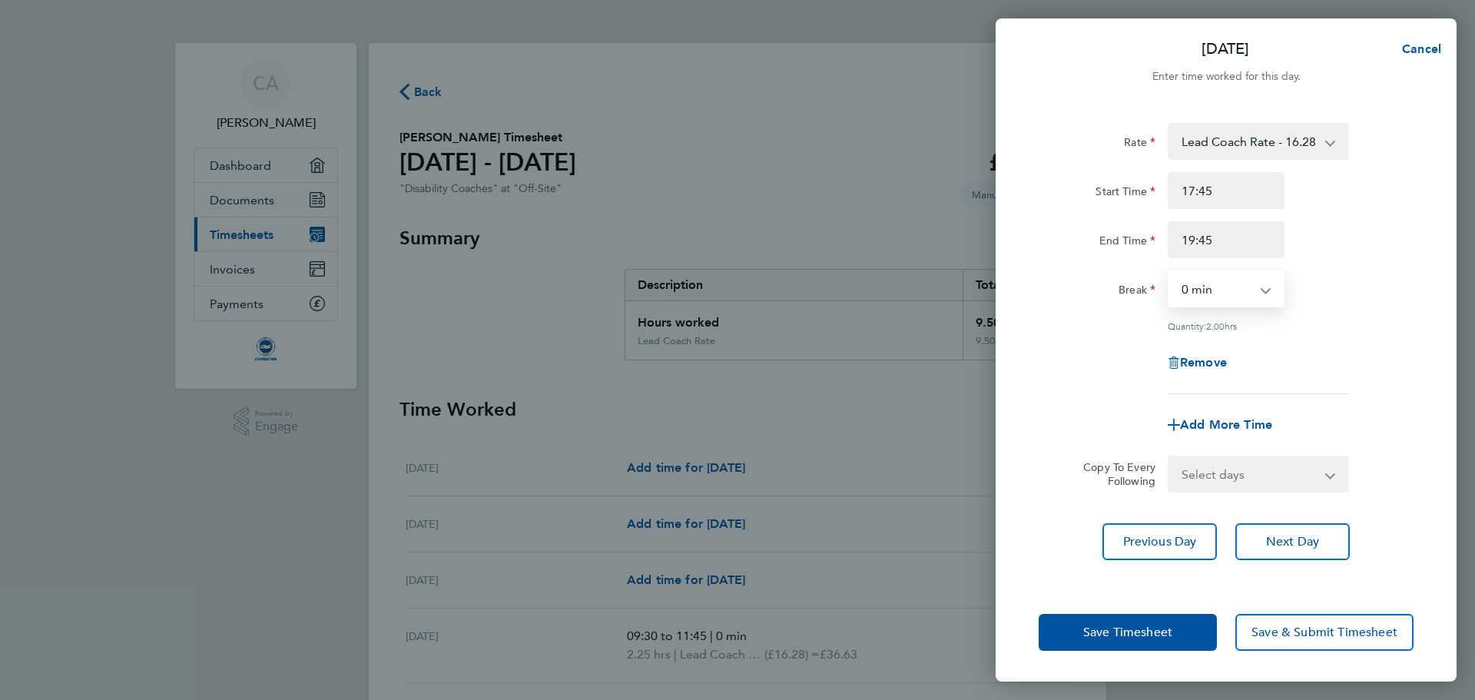
click at [1117, 240] on label "End Time" at bounding box center [1128, 243] width 56 height 18
click at [1168, 240] on input "End Time" at bounding box center [1226, 239] width 117 height 37
click at [1135, 609] on div "Save Timesheet Save & Submit Timesheet" at bounding box center [1226, 632] width 461 height 98
click at [1134, 622] on button "Save Timesheet" at bounding box center [1128, 632] width 178 height 37
